Goal: Information Seeking & Learning: Learn about a topic

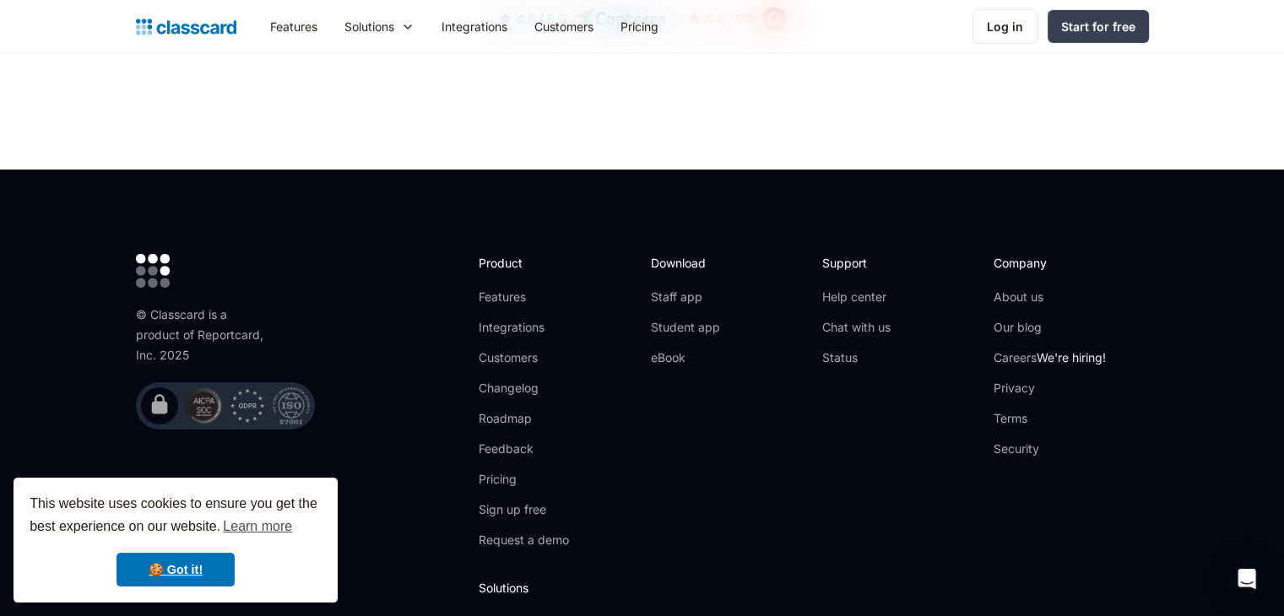
scroll to position [5585, 0]
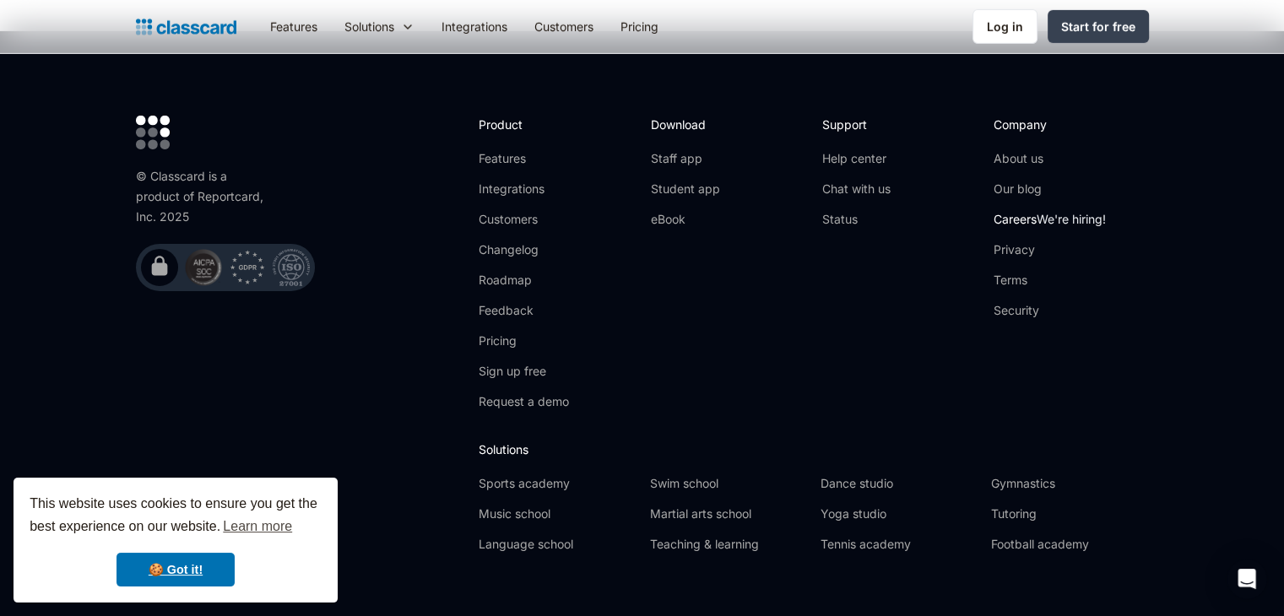
click at [1022, 211] on link "Careers We're hiring!" at bounding box center [1049, 219] width 112 height 17
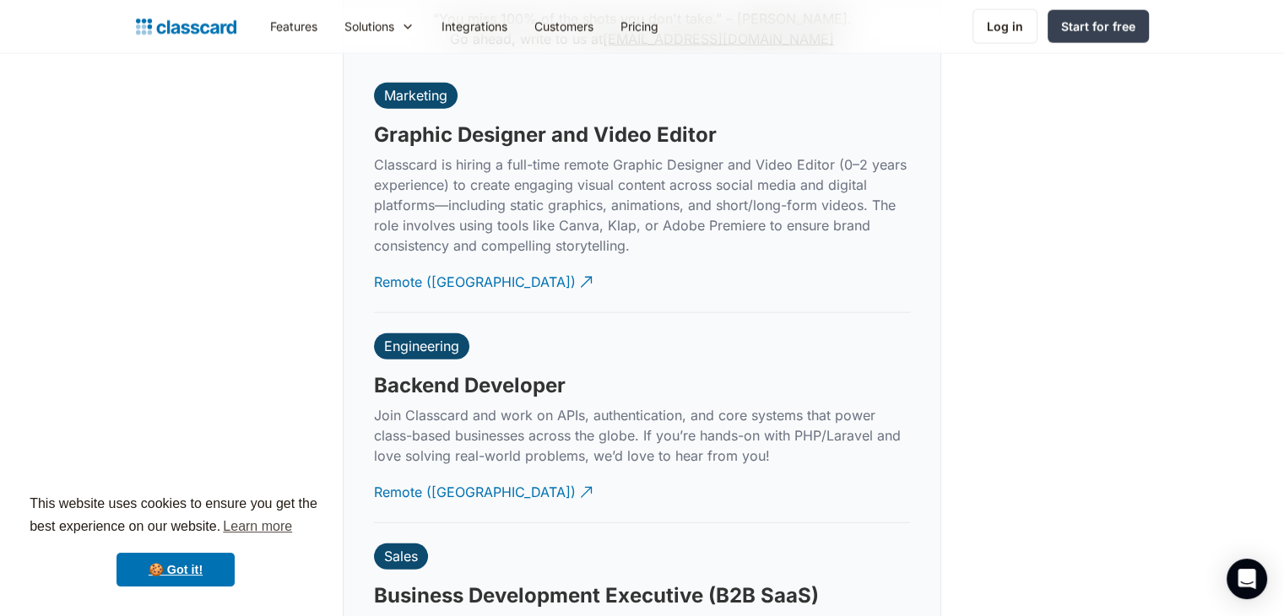
scroll to position [3956, 0]
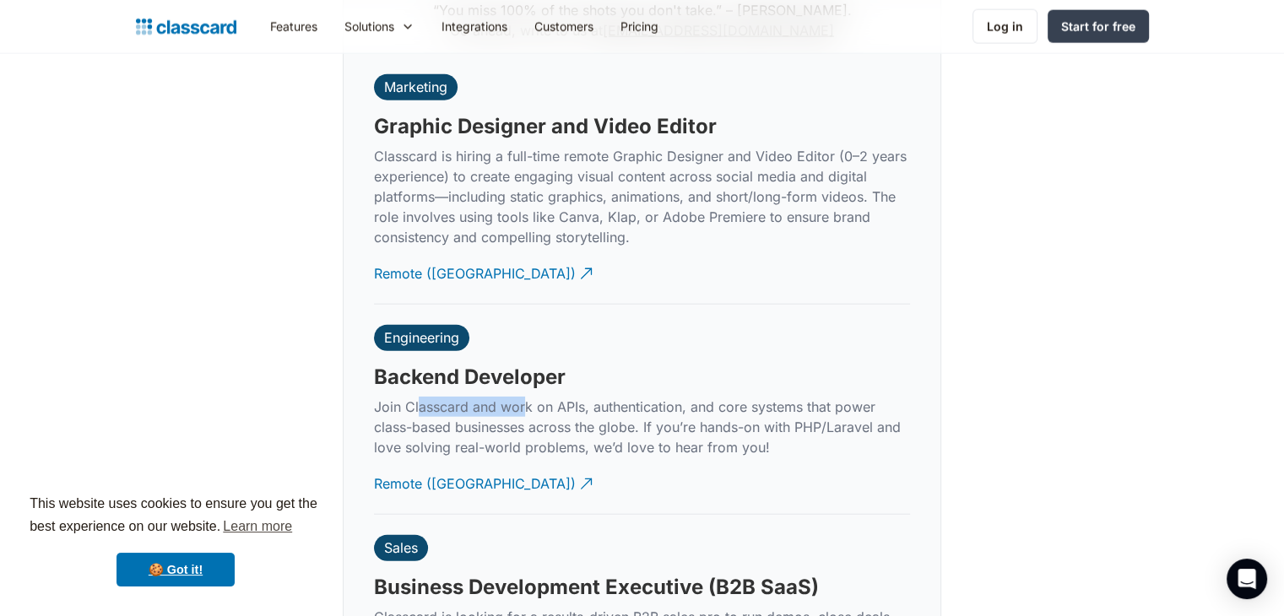
drag, startPoint x: 417, startPoint y: 384, endPoint x: 523, endPoint y: 386, distance: 106.3
click at [523, 397] on p "Join Classcard and work on APIs, authentication, and core systems that power cl…" at bounding box center [642, 427] width 536 height 61
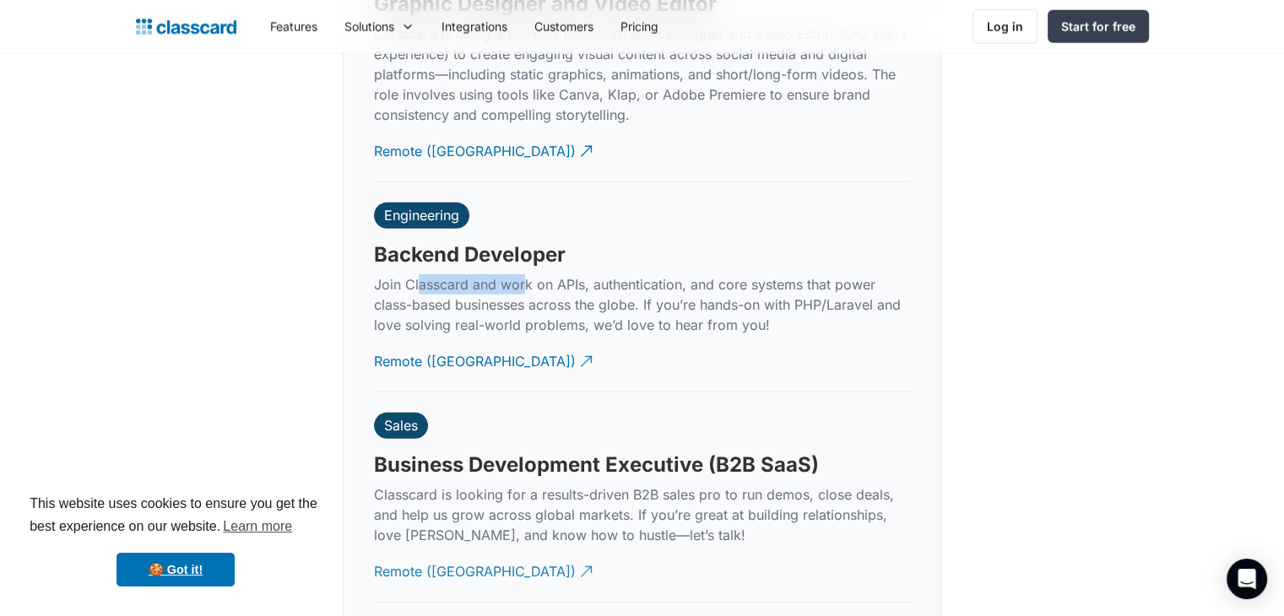
scroll to position [4077, 0]
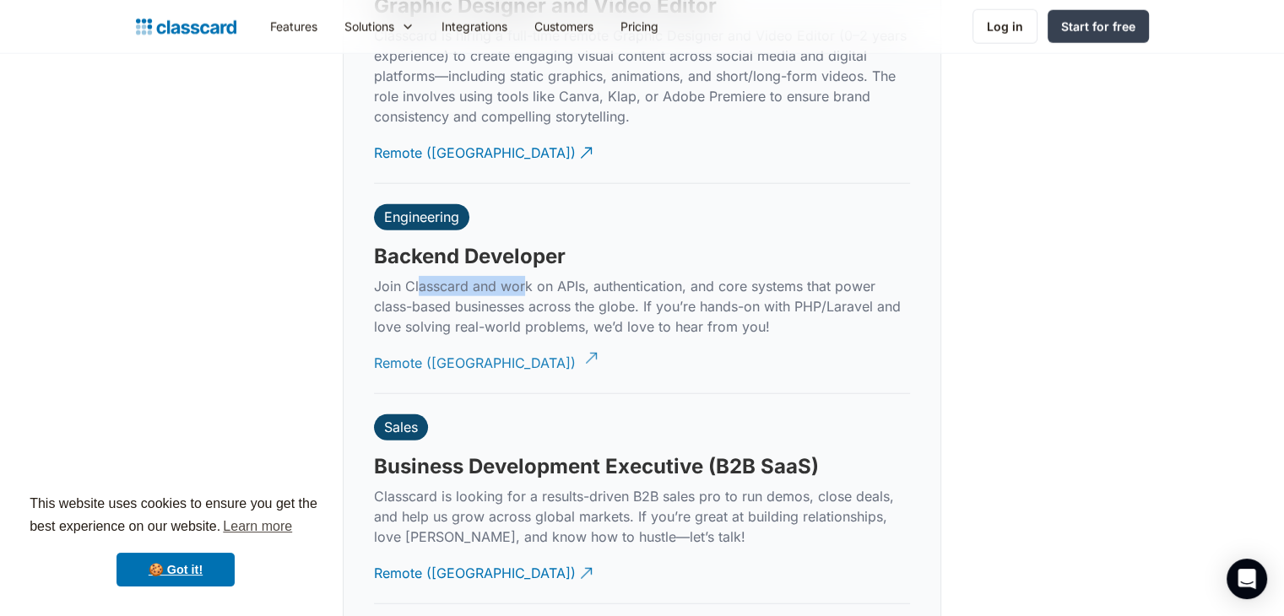
click at [424, 340] on div "Remote (India)" at bounding box center [475, 356] width 202 height 33
